Goal: Find specific page/section: Find specific page/section

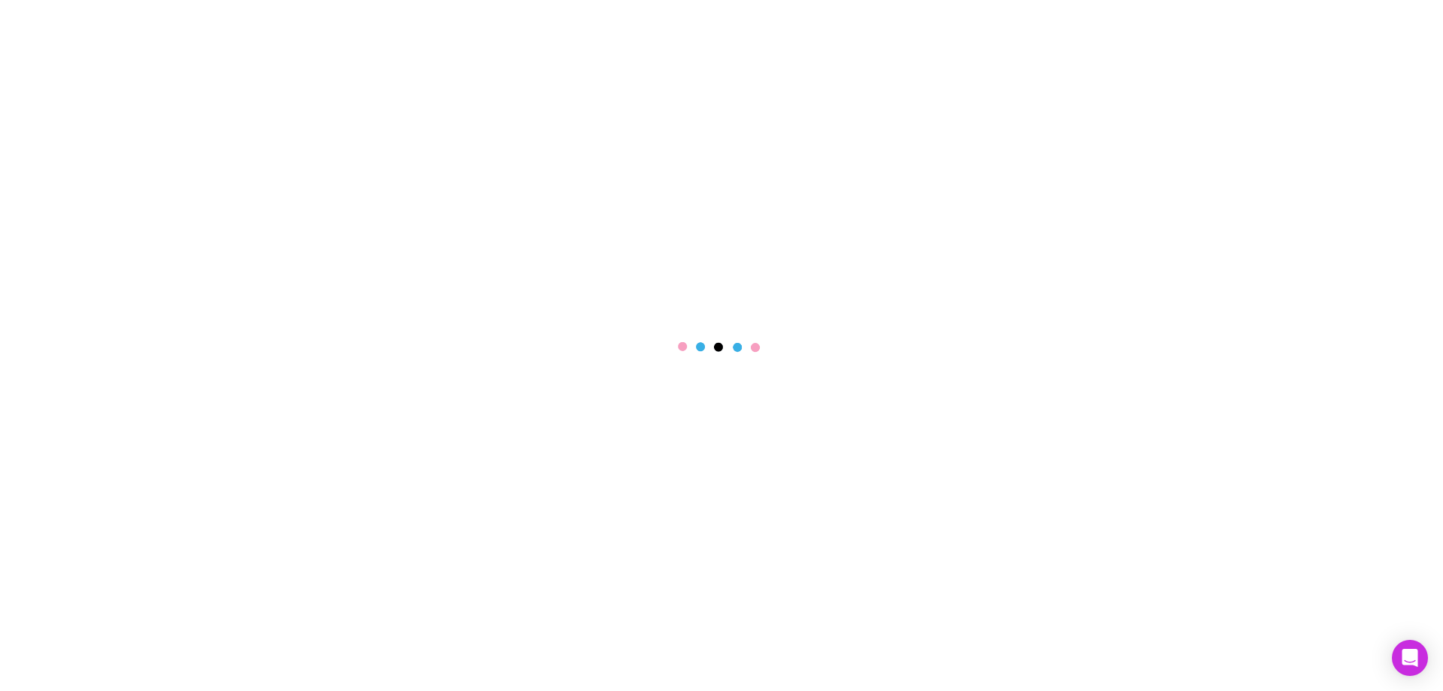
select select "****"
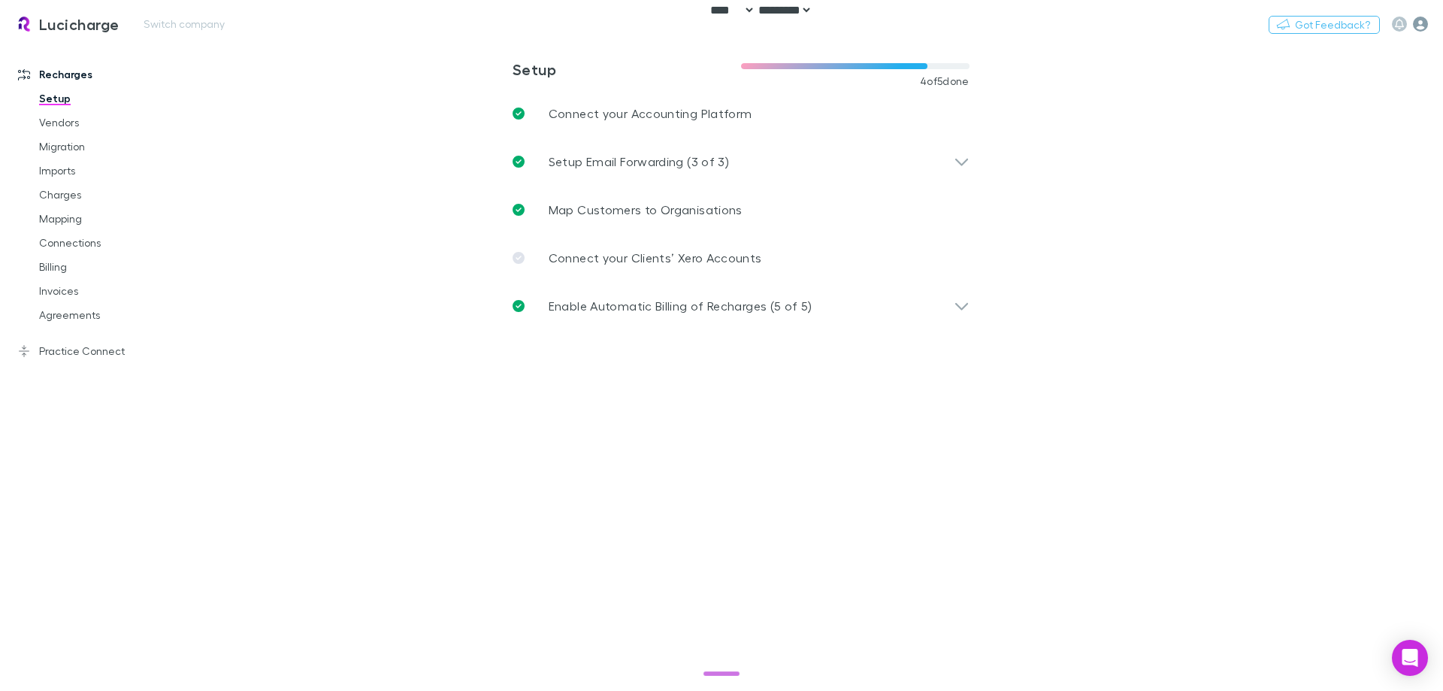
click at [1423, 23] on icon "button" at bounding box center [1420, 24] width 15 height 15
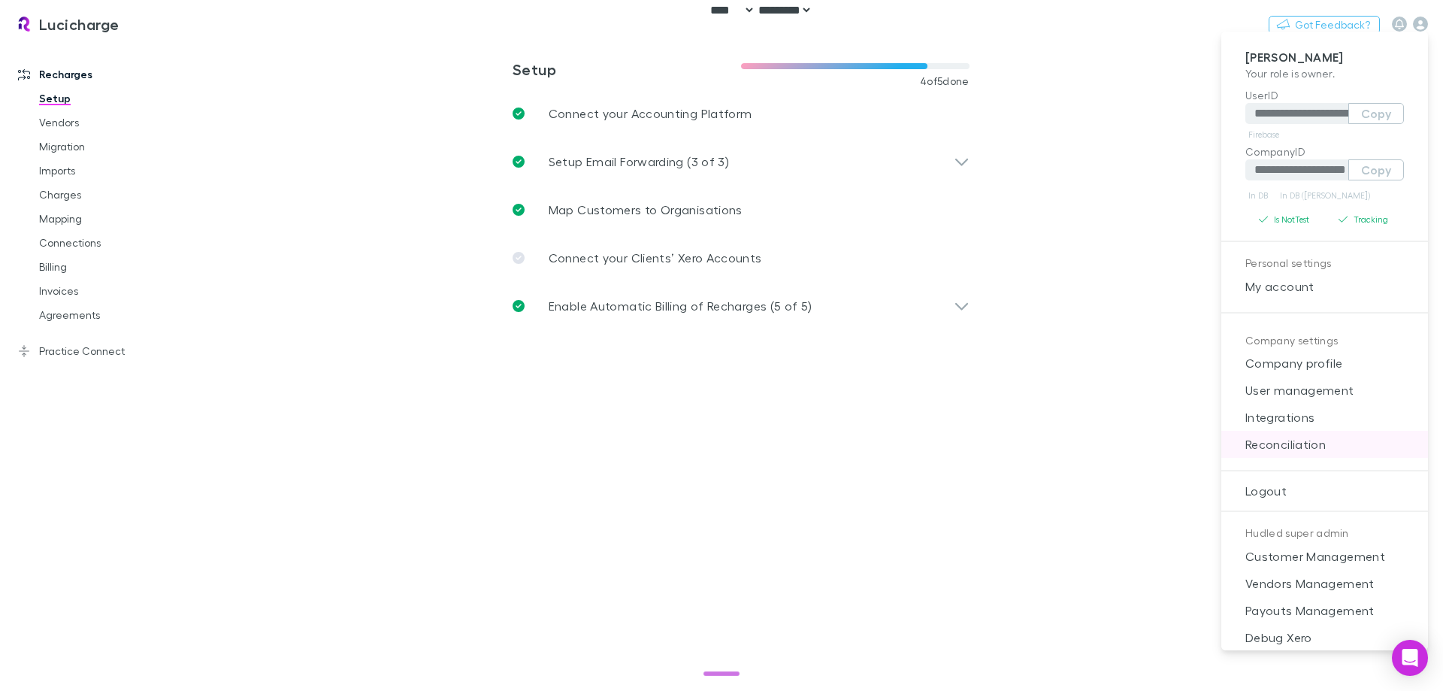
click at [1281, 451] on span "Reconciliation" at bounding box center [1324, 444] width 183 height 18
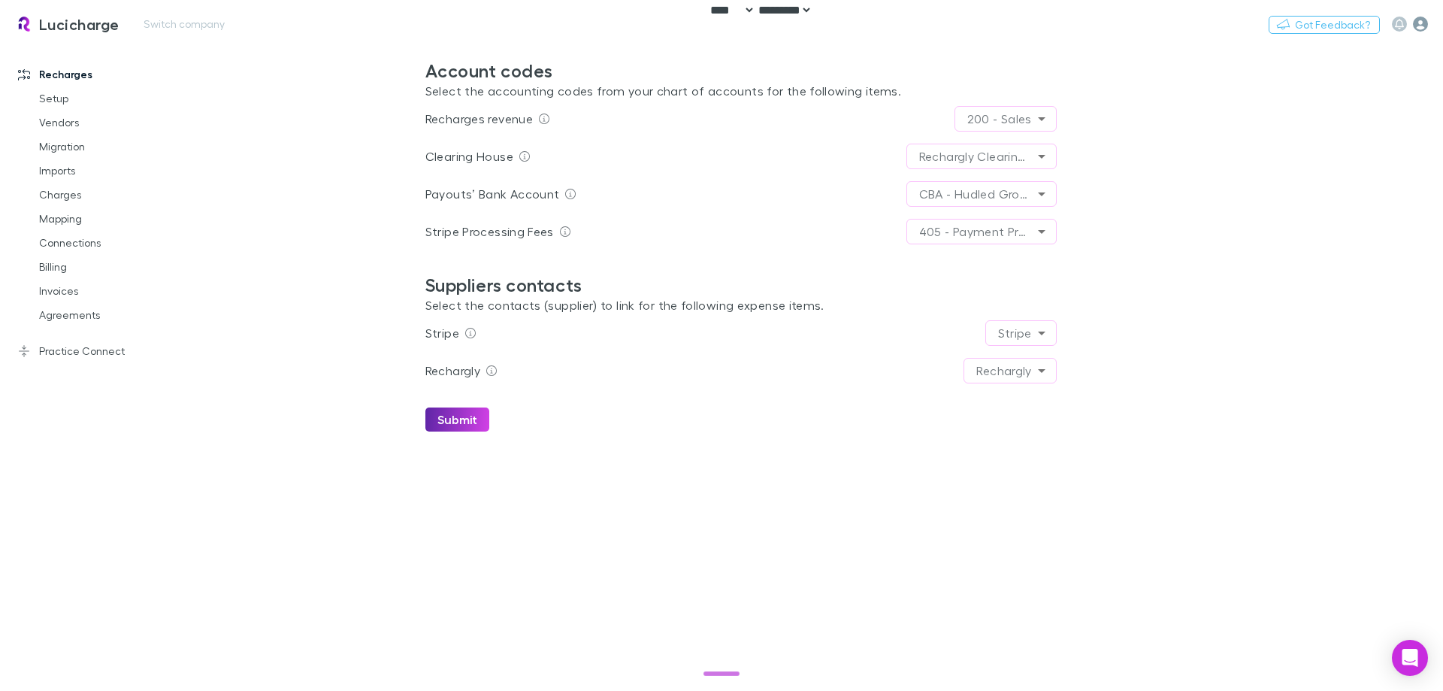
click at [1424, 24] on icon "button" at bounding box center [1420, 24] width 15 height 15
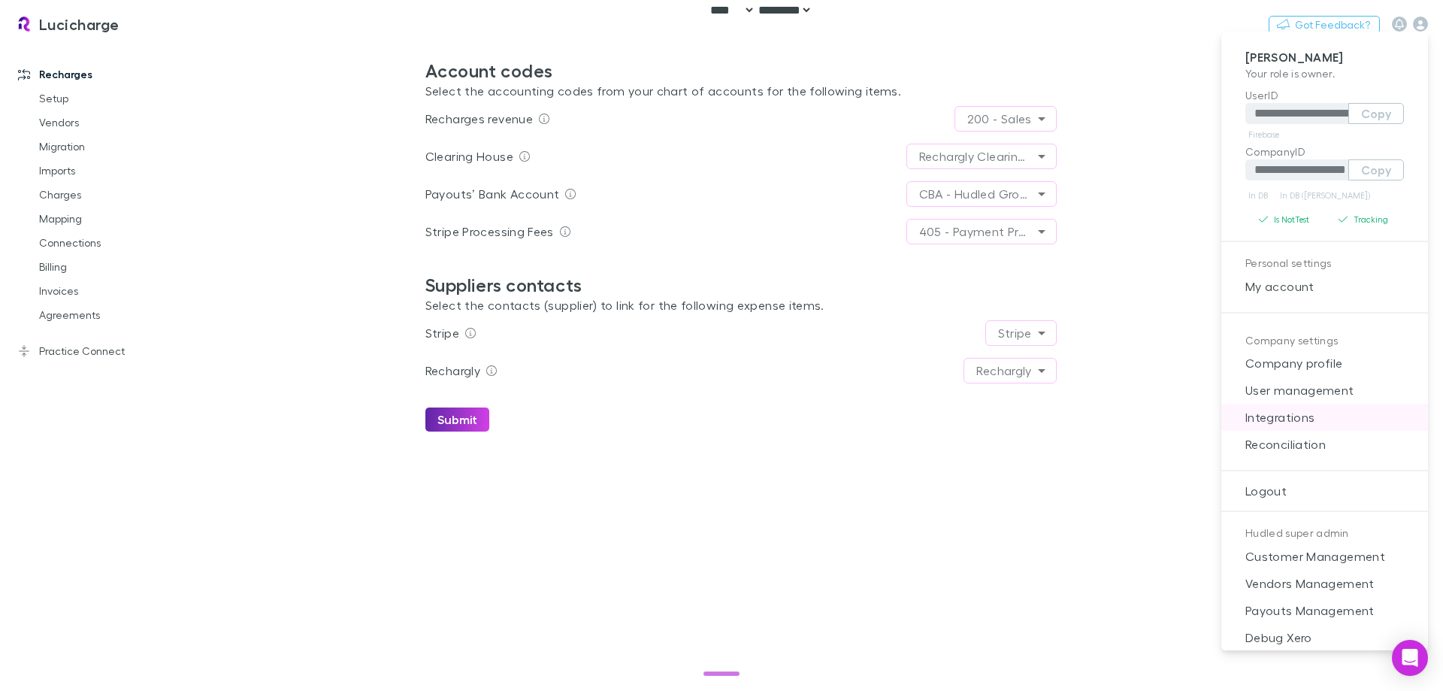
click at [1303, 426] on span "Integrations" at bounding box center [1324, 417] width 183 height 18
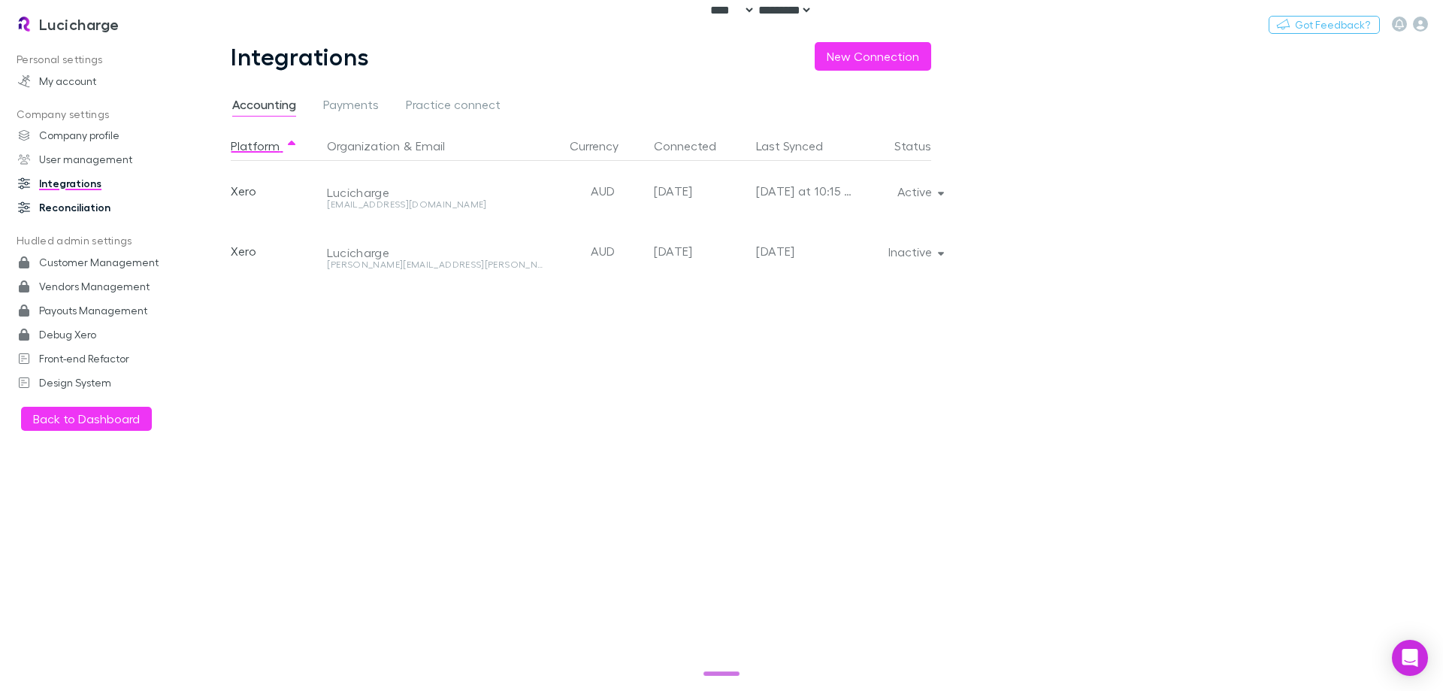
click at [92, 198] on link "Reconciliation" at bounding box center [103, 207] width 200 height 24
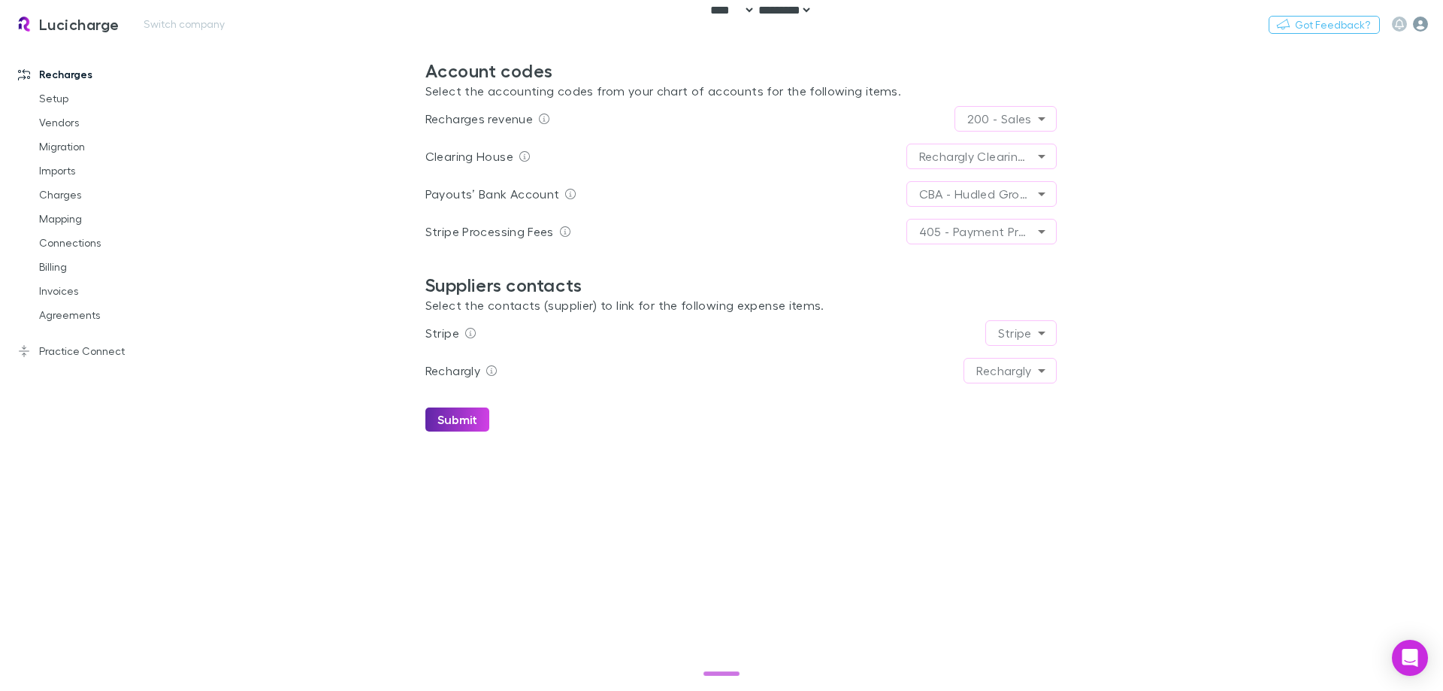
click at [1415, 22] on icon "button" at bounding box center [1420, 24] width 15 height 15
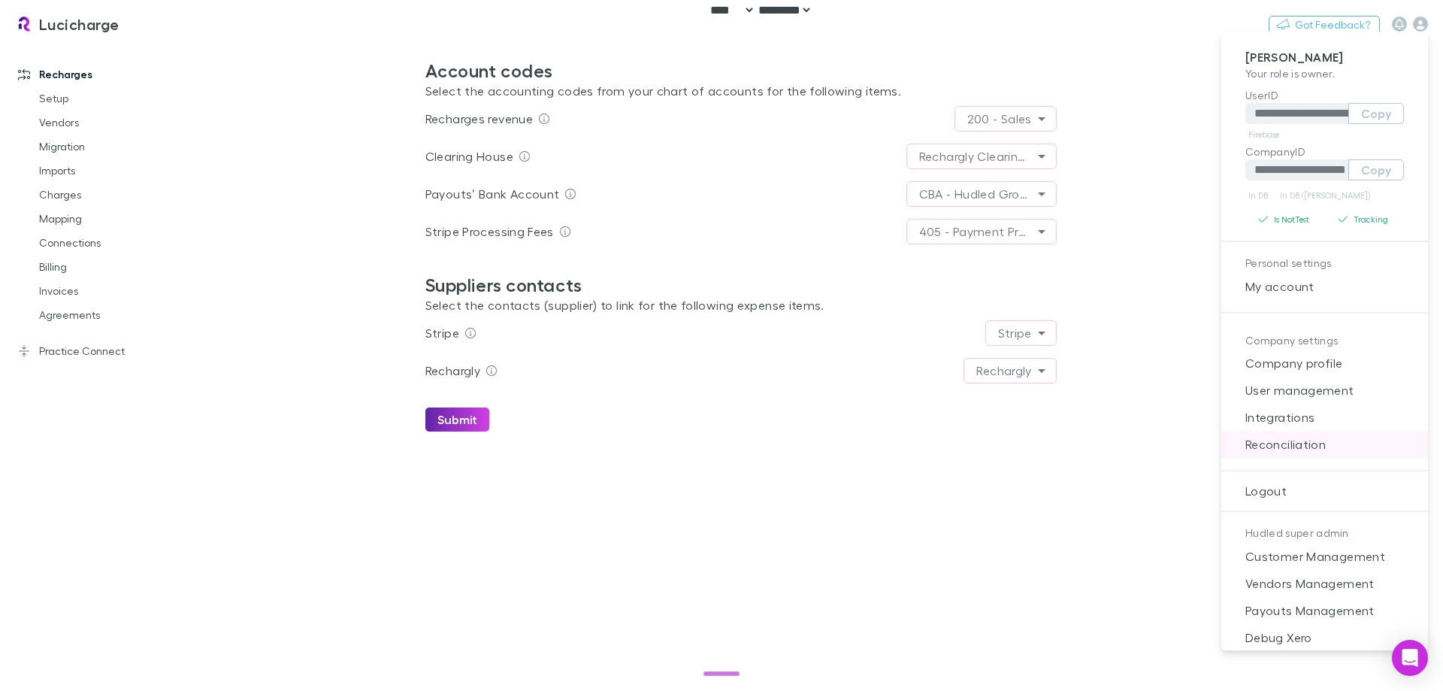
click at [1309, 438] on span "Reconciliation" at bounding box center [1324, 444] width 183 height 18
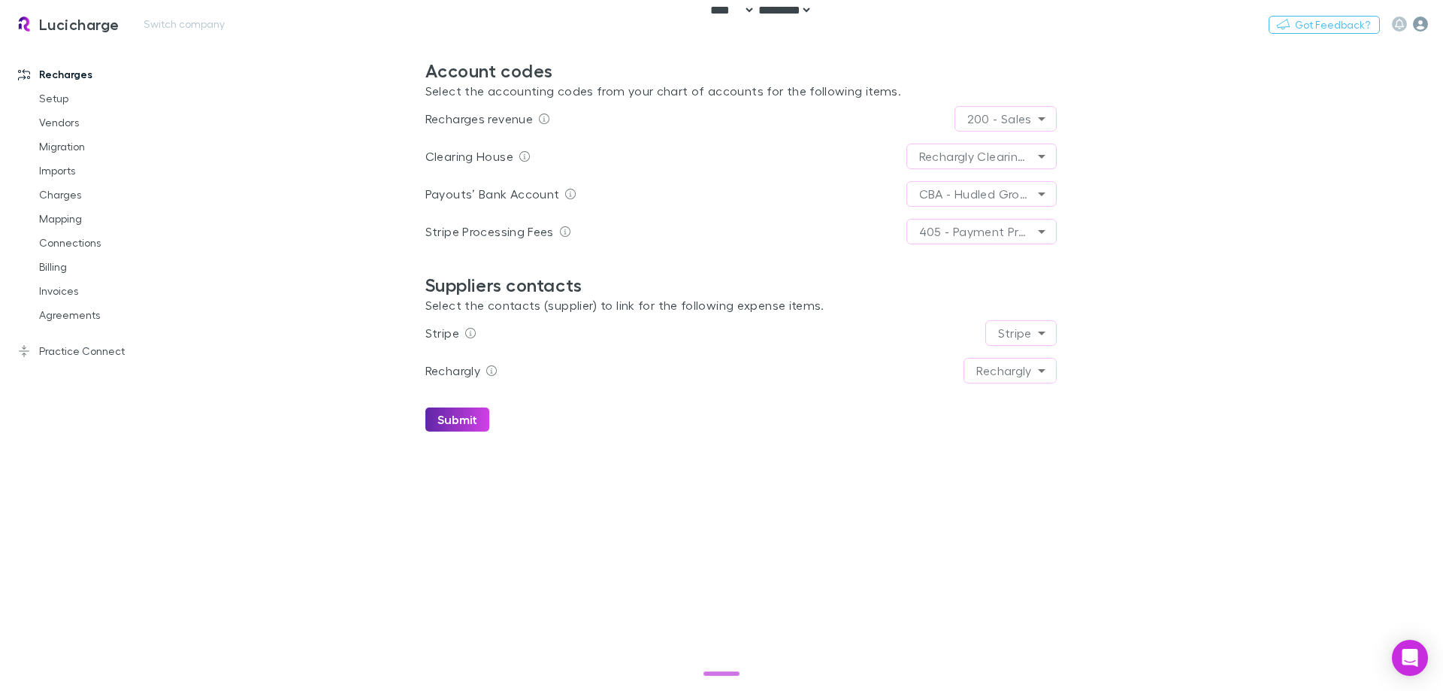
click at [1422, 17] on icon "button" at bounding box center [1420, 24] width 15 height 15
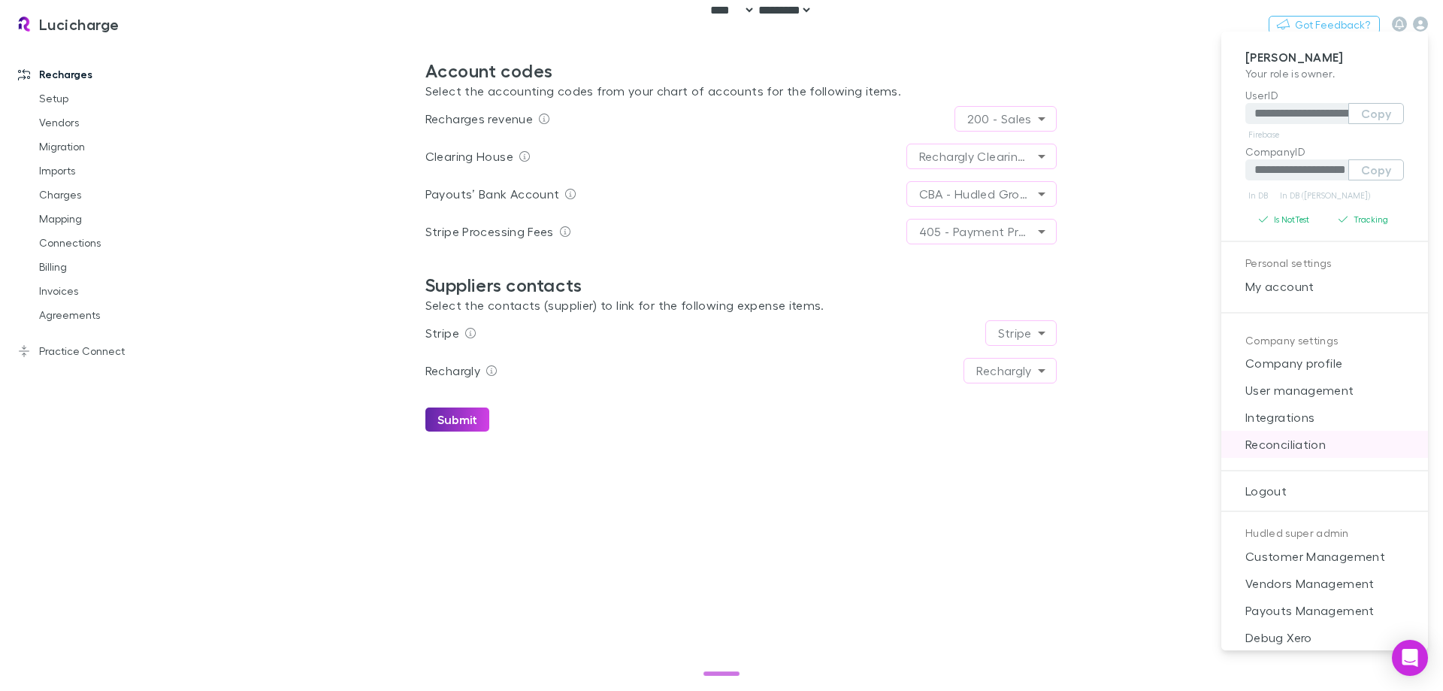
click at [1313, 446] on span "Reconciliation" at bounding box center [1324, 444] width 183 height 18
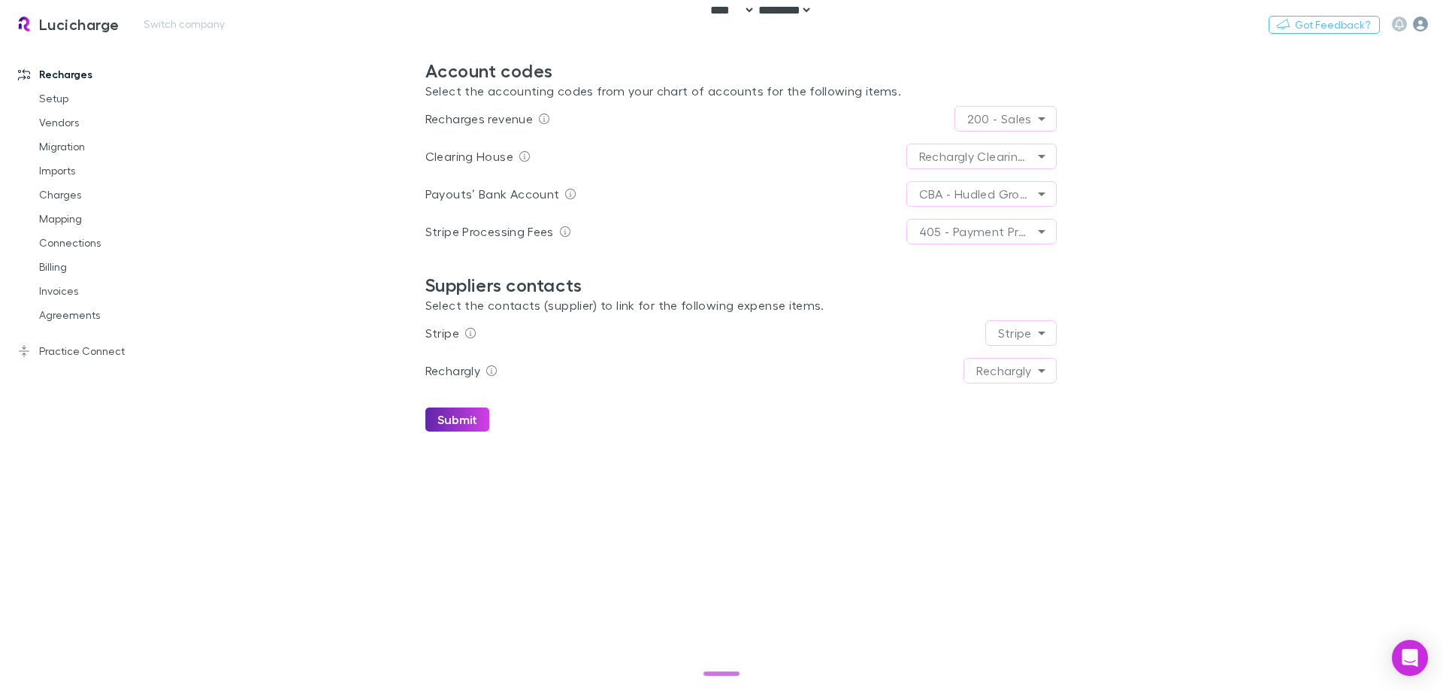
click at [1414, 17] on icon "button" at bounding box center [1420, 24] width 15 height 15
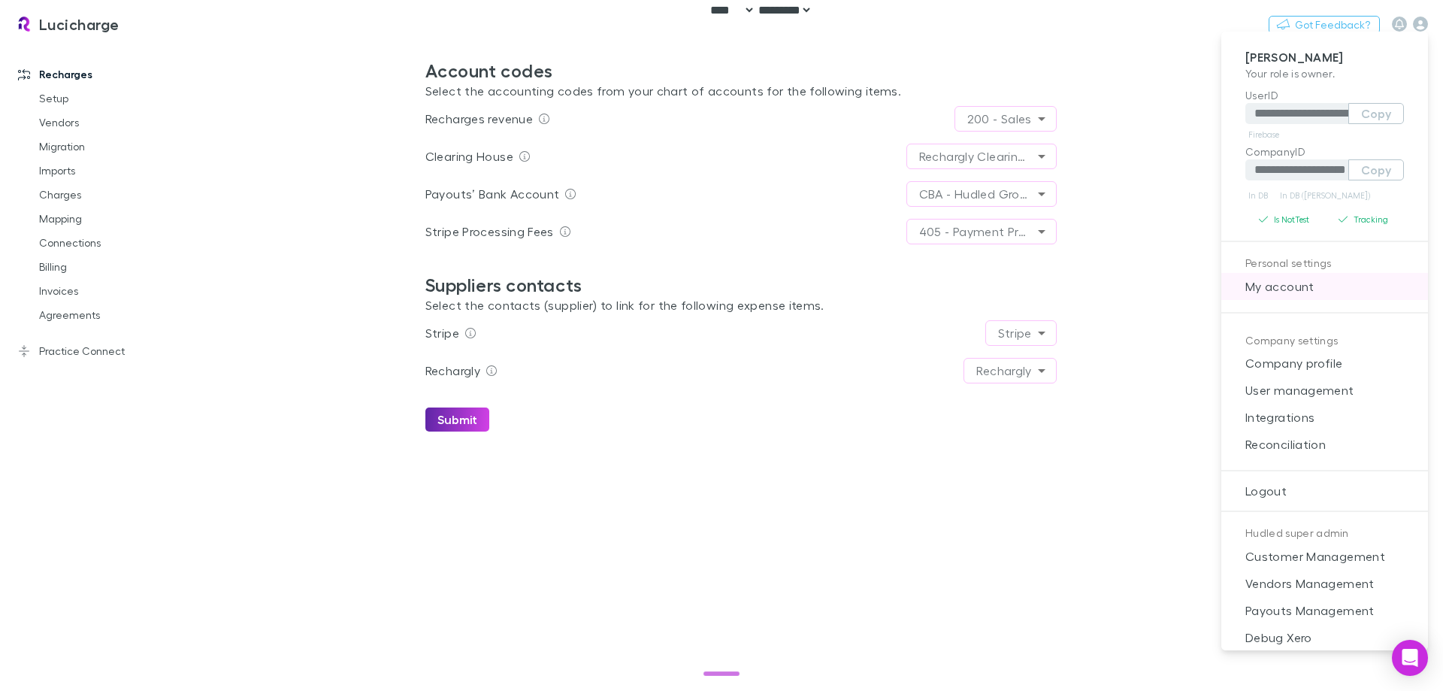
click at [1288, 283] on span "My account" at bounding box center [1324, 286] width 183 height 18
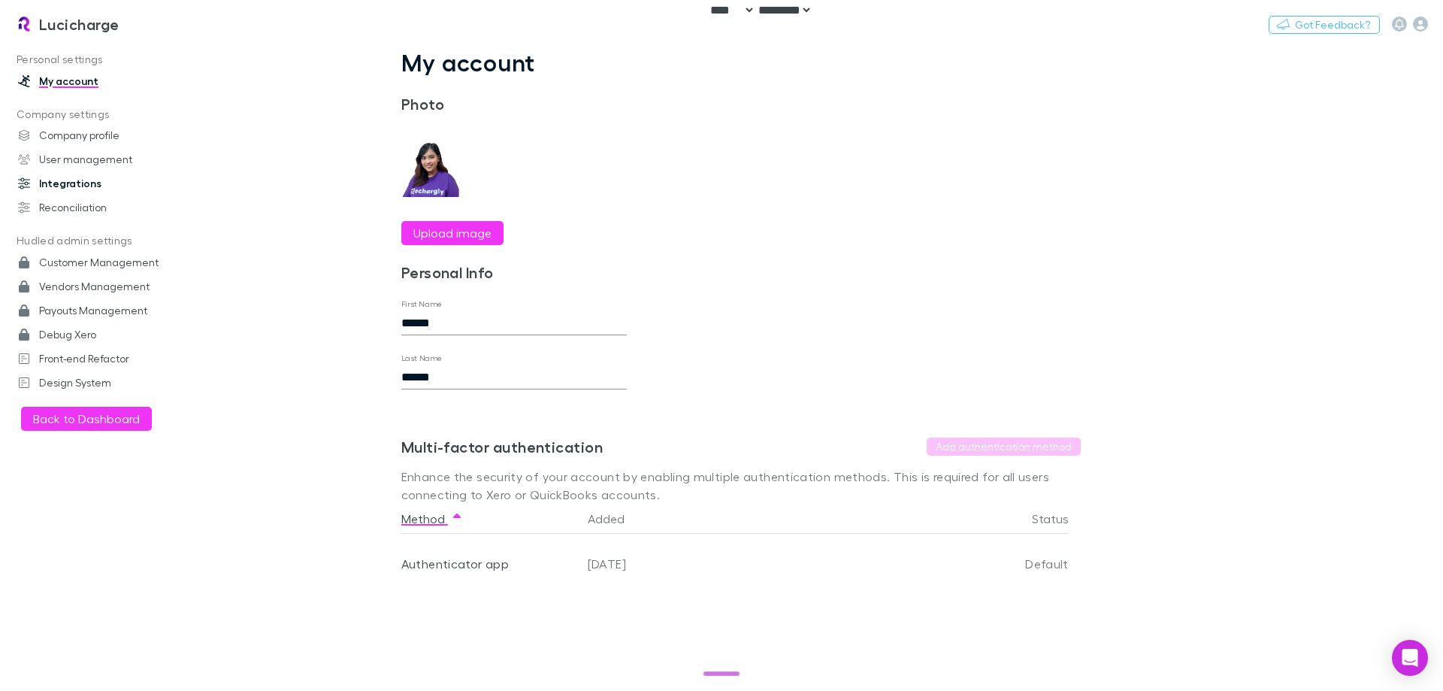
click at [65, 187] on link "Integrations" at bounding box center [103, 183] width 200 height 24
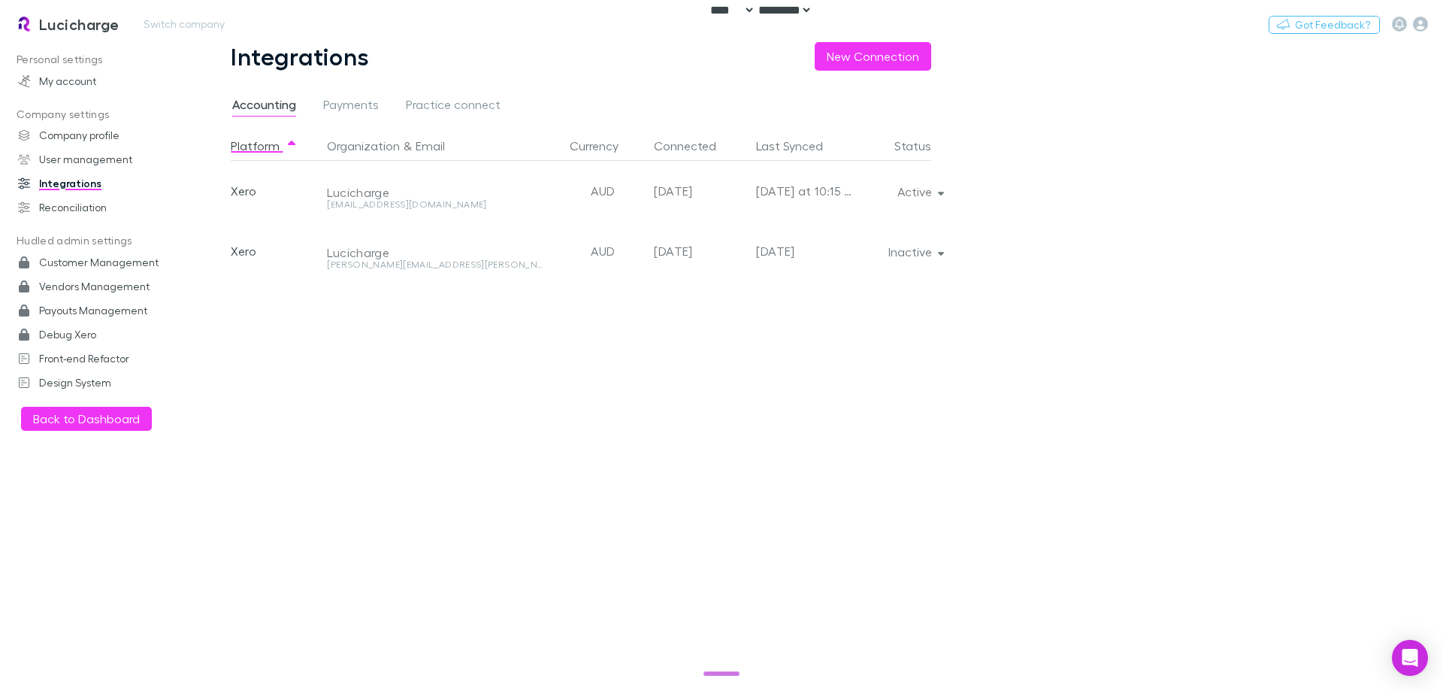
click at [1417, 32] on div "Nothing Got Feedback?" at bounding box center [1356, 24] width 174 height 20
click at [1423, 28] on icon "button" at bounding box center [1420, 24] width 15 height 15
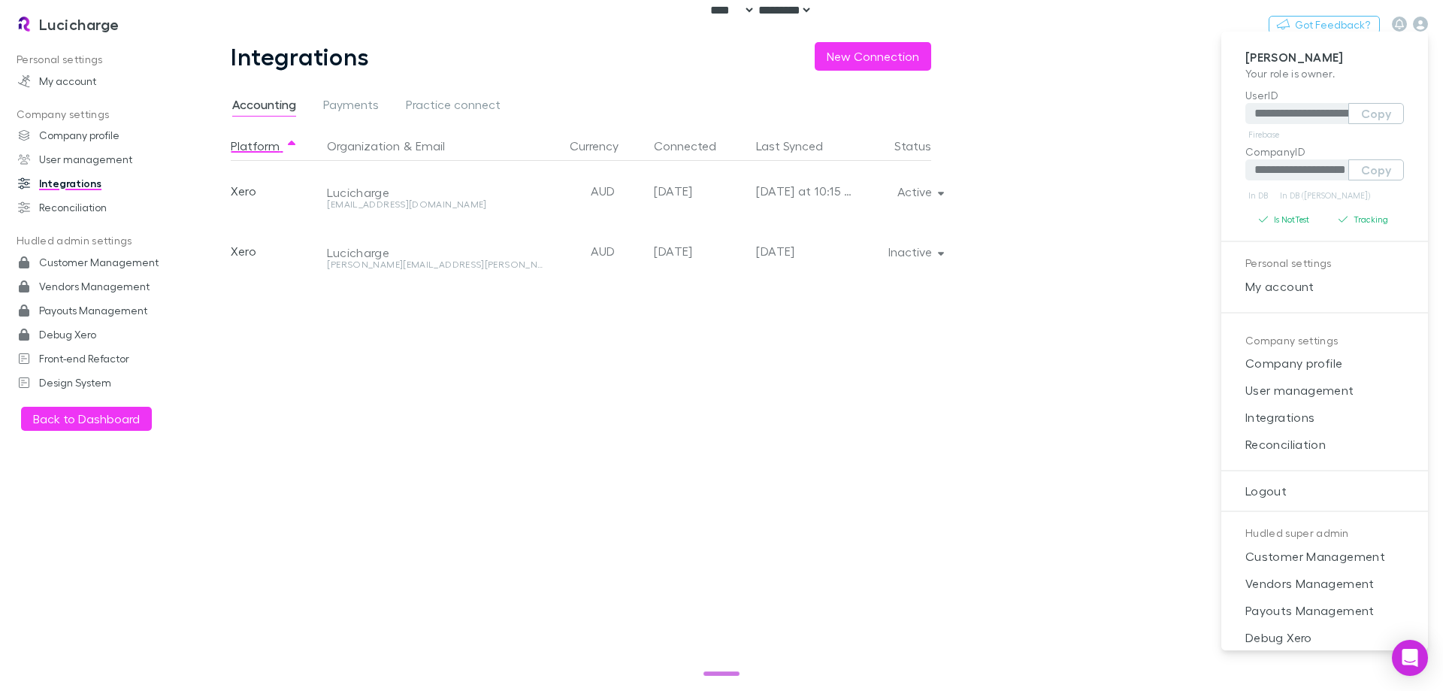
click at [619, 429] on div at bounding box center [721, 345] width 1443 height 691
